Goal: Find specific page/section

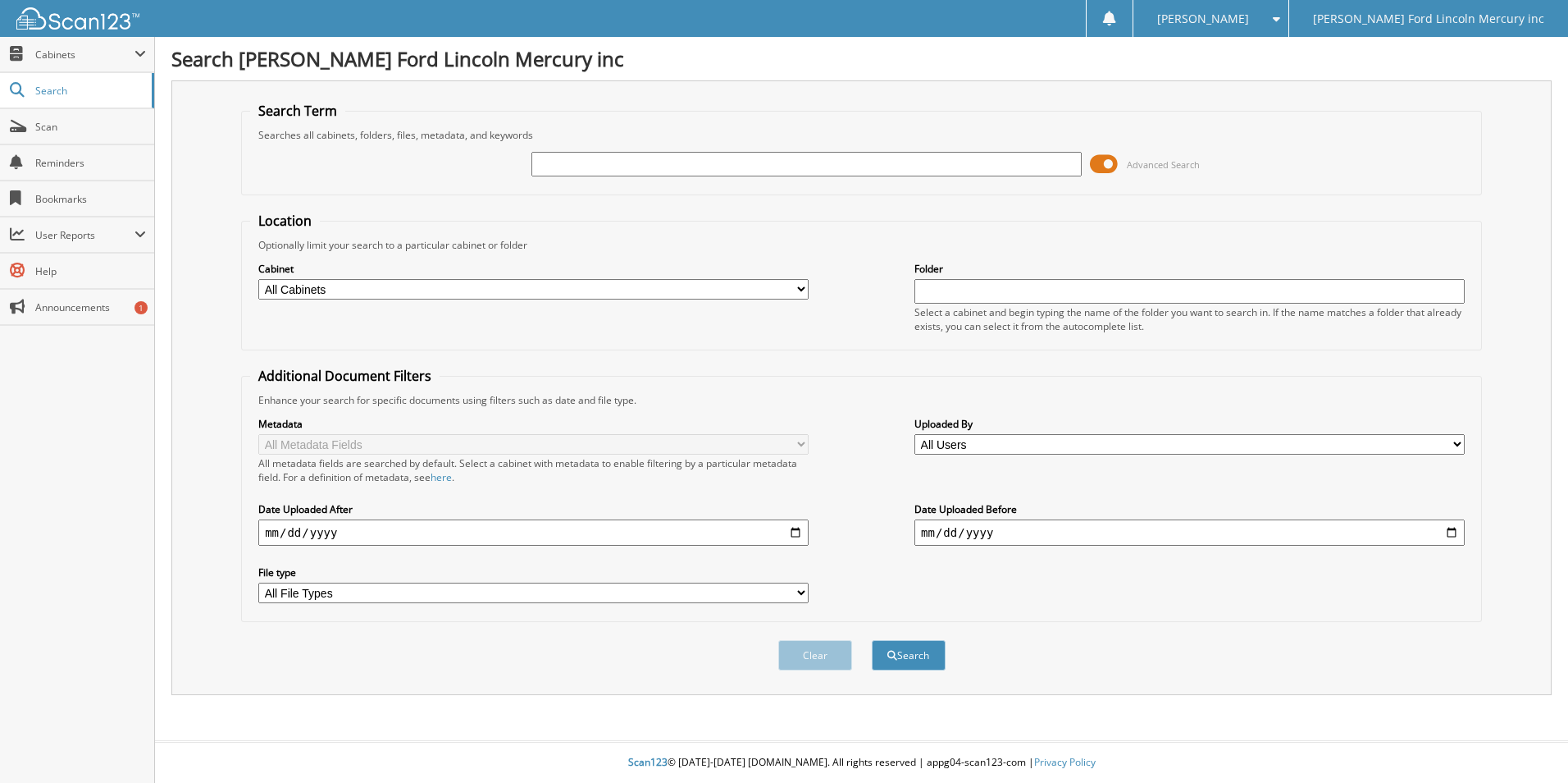
click at [718, 159] on input "text" at bounding box center [805, 164] width 550 height 25
type input "2573997"
click at [872, 640] on button "Search" at bounding box center [909, 655] width 74 height 31
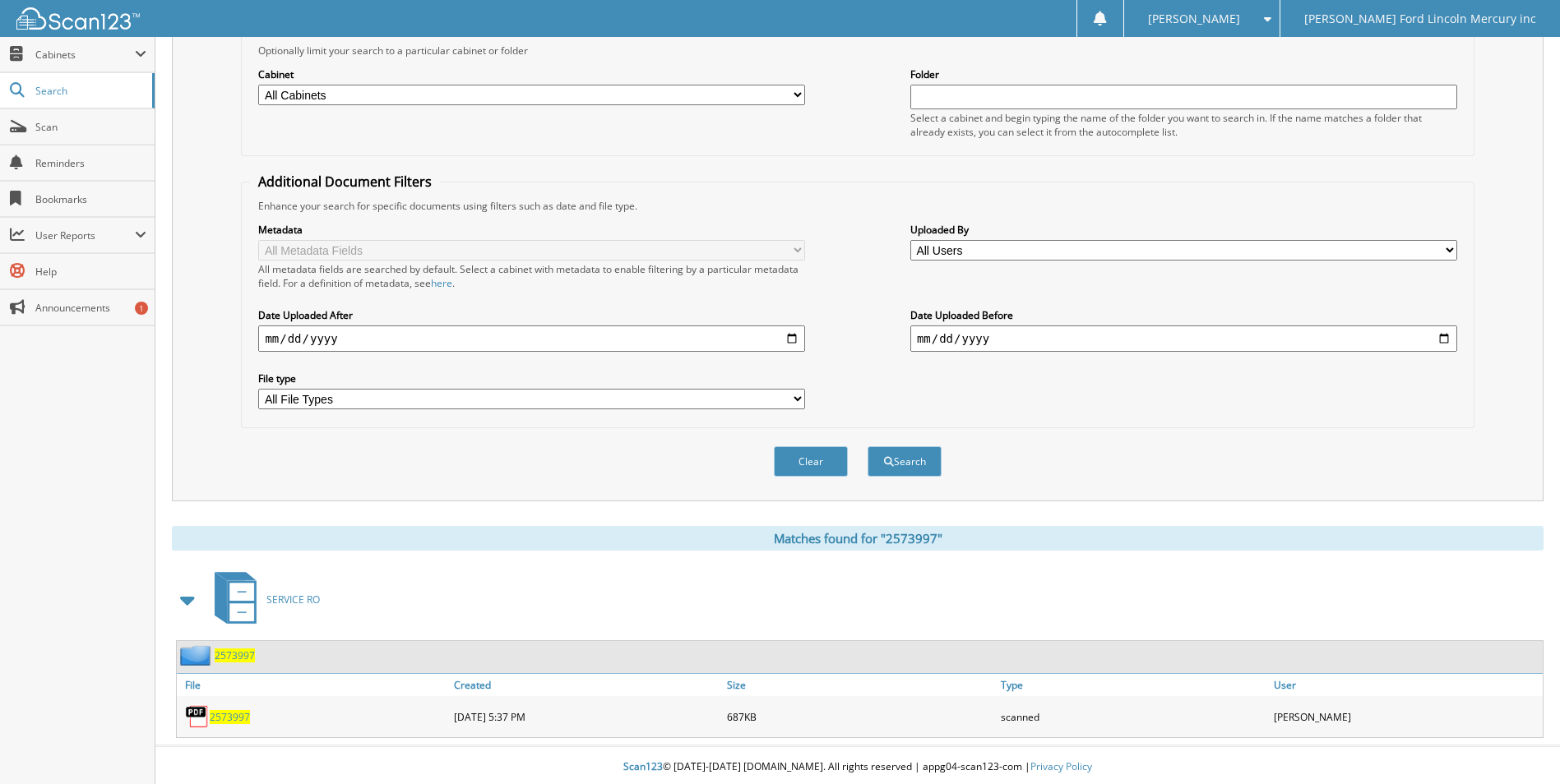
scroll to position [199, 0]
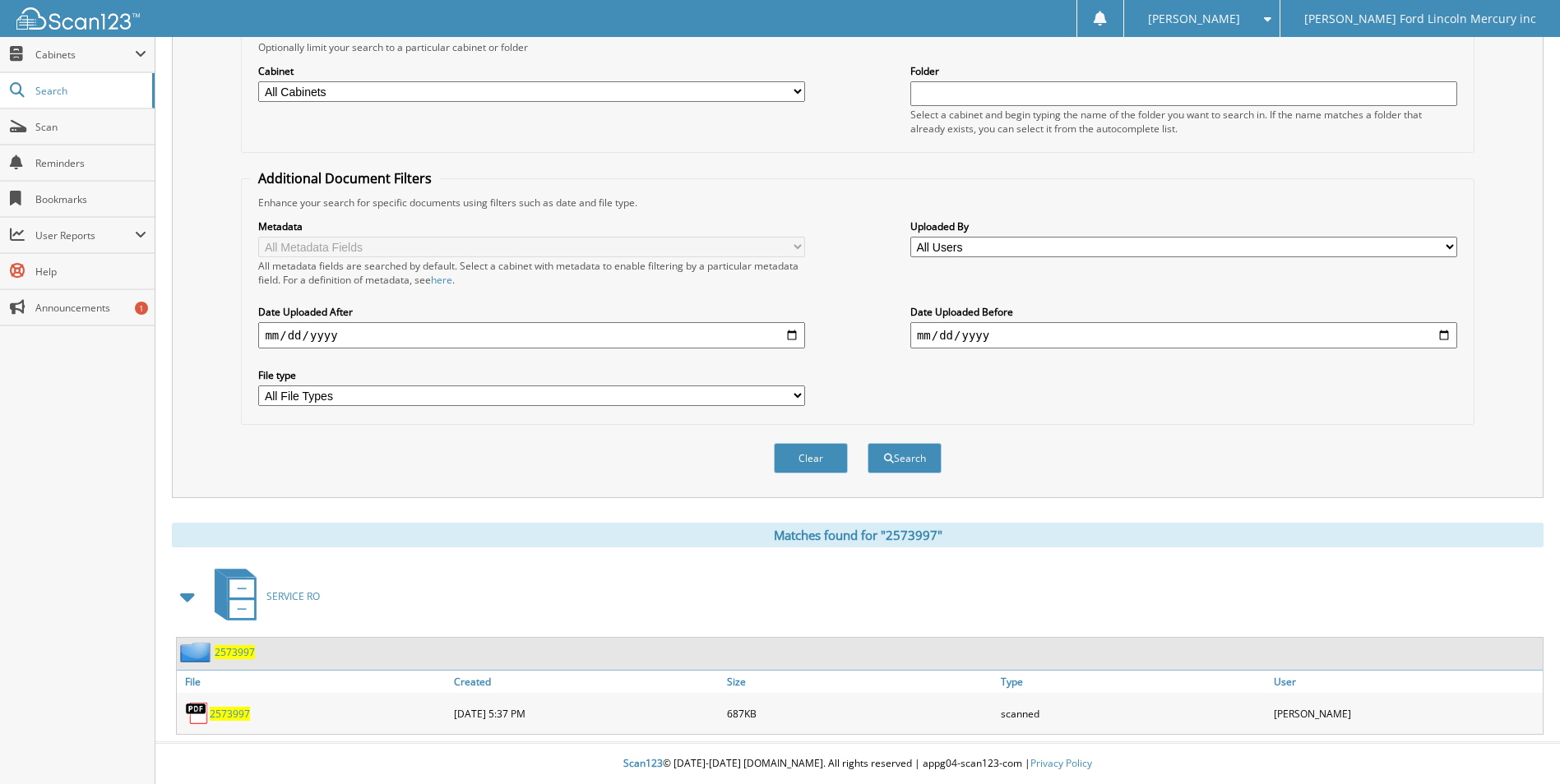
click at [223, 713] on span "2573997" at bounding box center [229, 713] width 40 height 14
